Goal: Contribute content

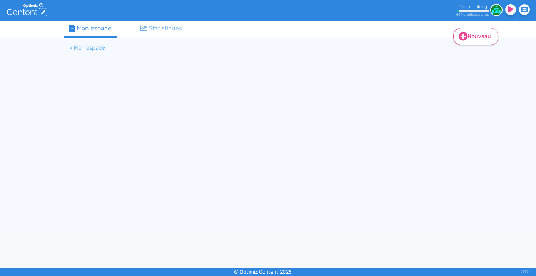
click at [485, 37] on link "Nouveau" at bounding box center [475, 36] width 45 height 17
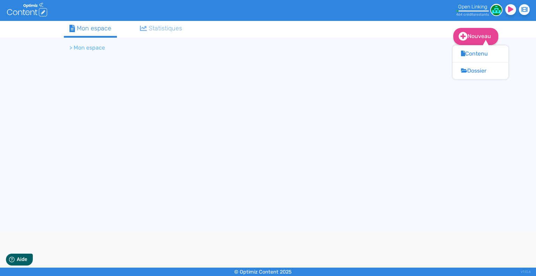
click at [145, 57] on section "> Mon espace" at bounding box center [268, 49] width 408 height 22
click at [83, 51] on li "> Mon espace" at bounding box center [87, 48] width 36 height 8
click at [81, 49] on li "> Mon espace" at bounding box center [87, 48] width 36 height 8
click at [80, 32] on div "Mon espace" at bounding box center [90, 28] width 42 height 9
click at [89, 49] on li "> Mon espace" at bounding box center [87, 48] width 36 height 8
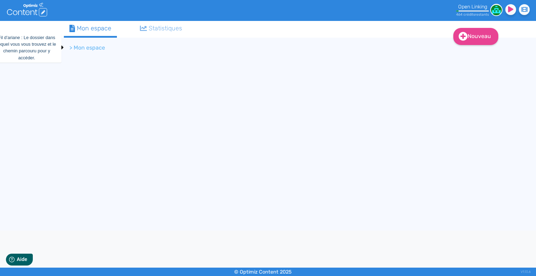
click at [78, 47] on li "> Mon espace" at bounding box center [87, 48] width 36 height 8
click at [154, 28] on div "Statistiques" at bounding box center [161, 28] width 43 height 9
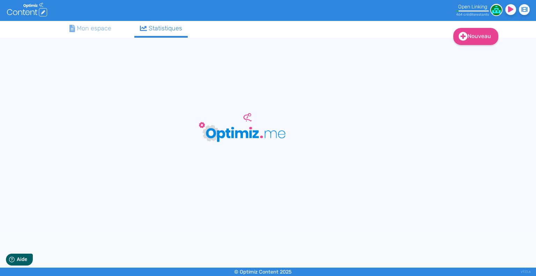
click at [92, 28] on div "Mon espace" at bounding box center [90, 28] width 42 height 9
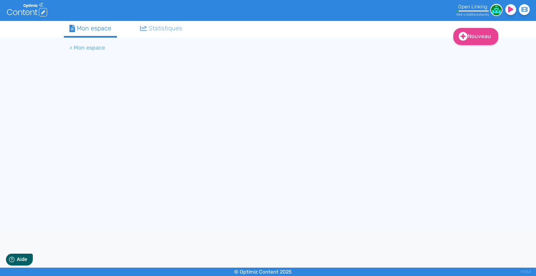
click at [87, 47] on li "> Mon espace" at bounding box center [87, 48] width 36 height 8
click at [483, 34] on link "Nouveau" at bounding box center [475, 36] width 45 height 17
click at [94, 52] on li "> Mon espace" at bounding box center [87, 48] width 36 height 8
drag, startPoint x: 89, startPoint y: 50, endPoint x: 164, endPoint y: 35, distance: 75.9
click at [90, 49] on li "> Mon espace" at bounding box center [87, 48] width 36 height 8
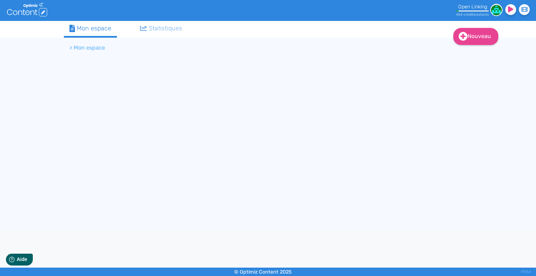
click at [164, 34] on link "Statistiques" at bounding box center [161, 28] width 54 height 15
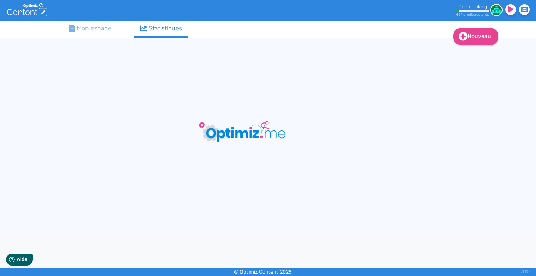
click at [104, 31] on div "Mon espace" at bounding box center [90, 28] width 42 height 9
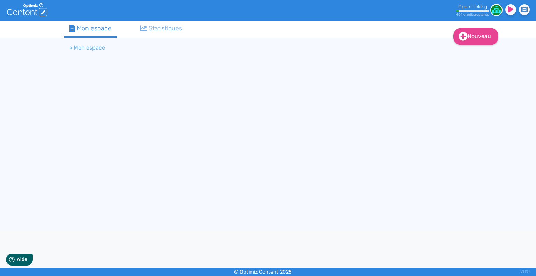
click at [92, 50] on li "> Mon espace" at bounding box center [87, 48] width 36 height 8
click at [461, 32] on icon at bounding box center [463, 36] width 9 height 9
click at [471, 38] on link "Nouveau" at bounding box center [475, 36] width 45 height 17
click at [91, 47] on li "> Mon espace" at bounding box center [87, 48] width 36 height 8
click at [95, 46] on li "> Mon espace" at bounding box center [87, 48] width 36 height 8
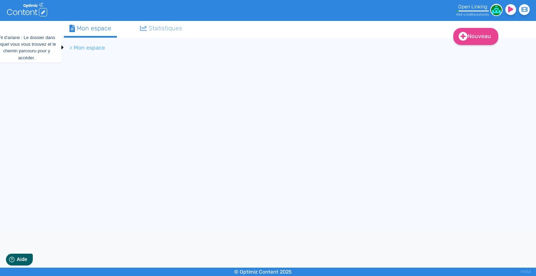
click at [72, 47] on li "> Mon espace" at bounding box center [87, 48] width 36 height 8
click at [72, 49] on li "> Mon espace" at bounding box center [87, 48] width 36 height 8
click at [73, 47] on li "> Mon espace" at bounding box center [87, 48] width 36 height 8
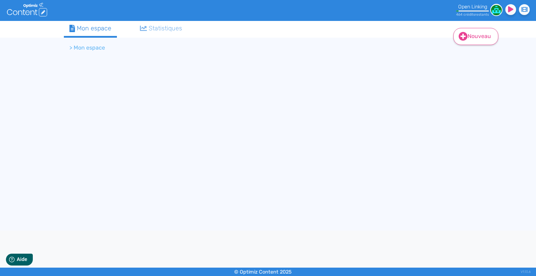
click at [464, 44] on link "Nouveau" at bounding box center [475, 36] width 45 height 17
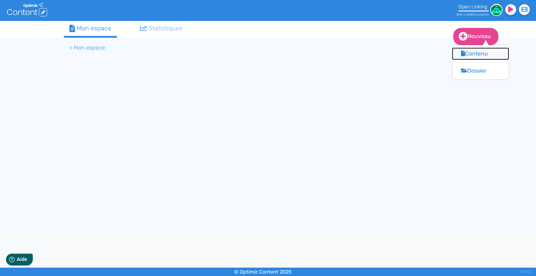
click at [468, 57] on button "Contenu" at bounding box center [481, 53] width 56 height 11
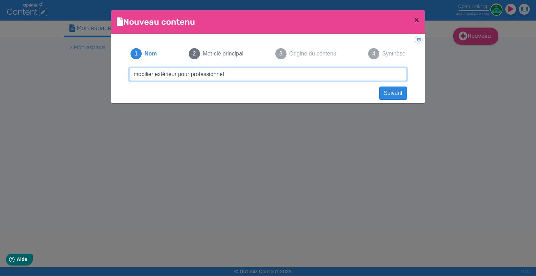
type input "mobilier extérieur pour professionnels"
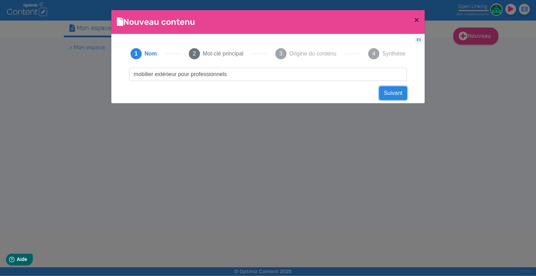
click at [400, 91] on button "Suivant" at bounding box center [393, 93] width 28 height 13
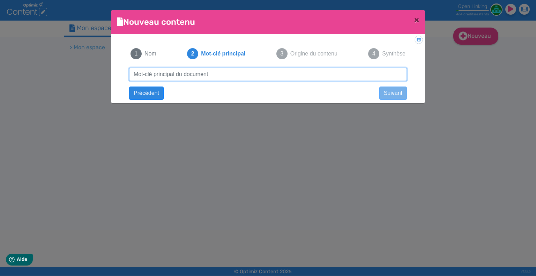
paste input "mobilier extérieur pour professionnels"
type input "mobilier extérieur pour professionnels"
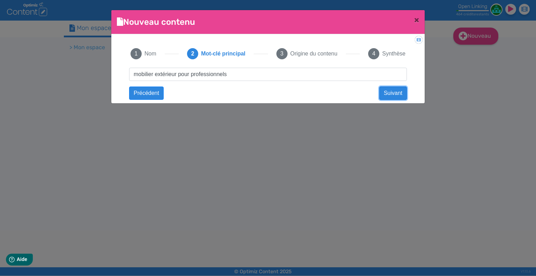
click at [393, 93] on button "Suivant" at bounding box center [393, 93] width 28 height 13
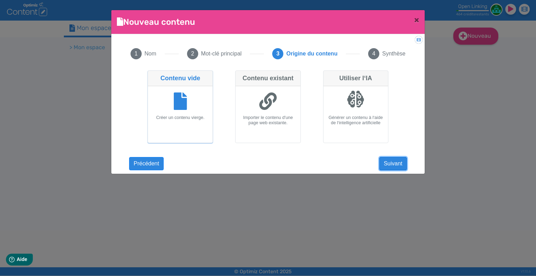
click at [402, 161] on button "Suivant" at bounding box center [393, 163] width 28 height 13
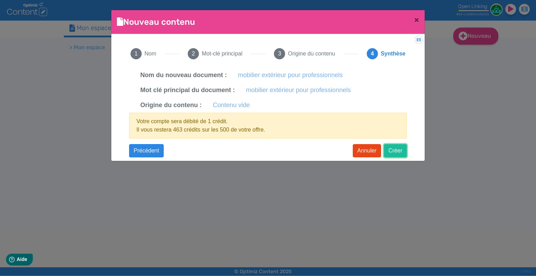
click at [391, 152] on button "Créer" at bounding box center [395, 150] width 23 height 13
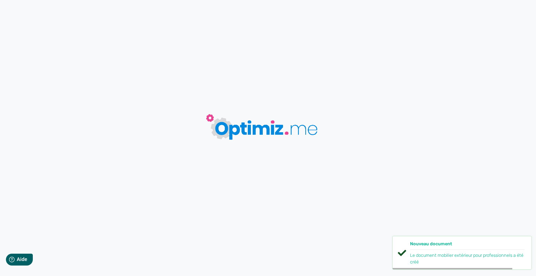
type input "mobilier extérieur pour professionnels"
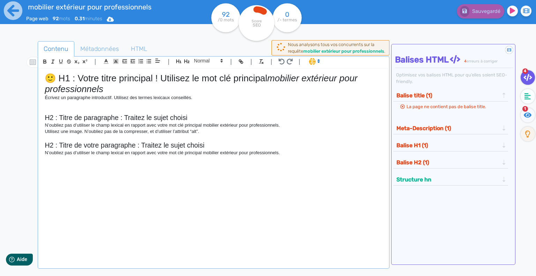
click at [292, 162] on div "🙂 H1 : Votre titre principal ! Utilisez le mot clé principal mobilier extérieur…" at bounding box center [213, 165] width 348 height 193
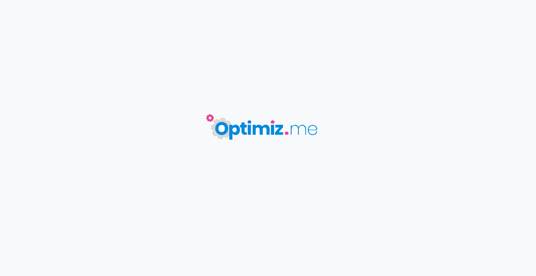
type input "mobilier extérieur pour professionnels"
